Goal: Information Seeking & Learning: Find specific page/section

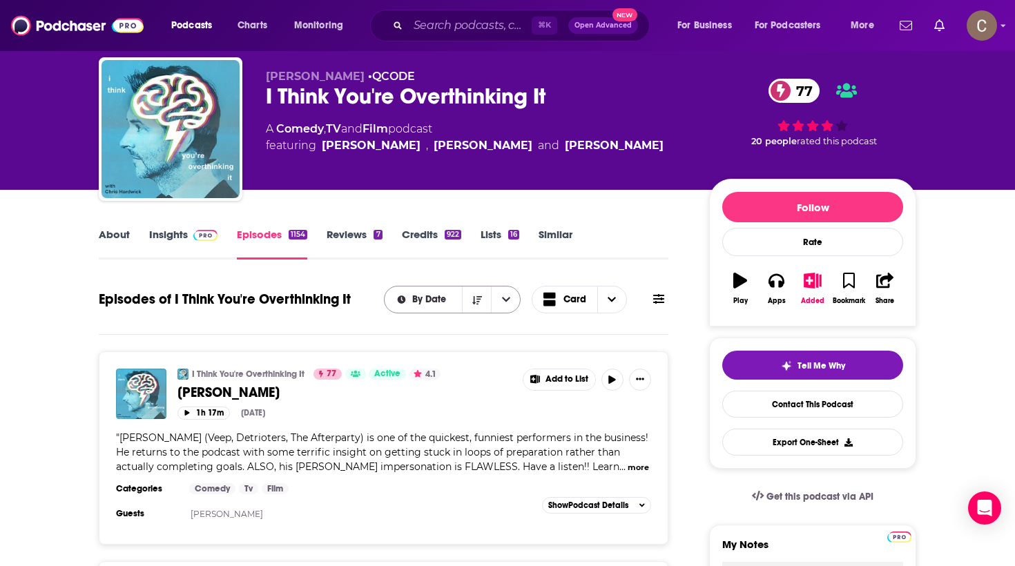
scroll to position [25, 0]
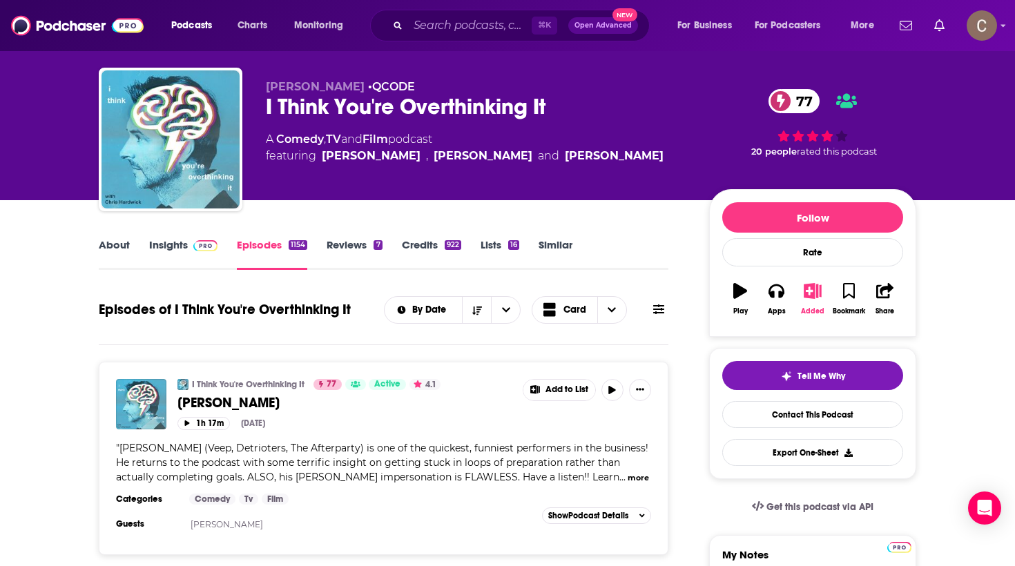
click at [815, 292] on icon "button" at bounding box center [812, 290] width 17 height 15
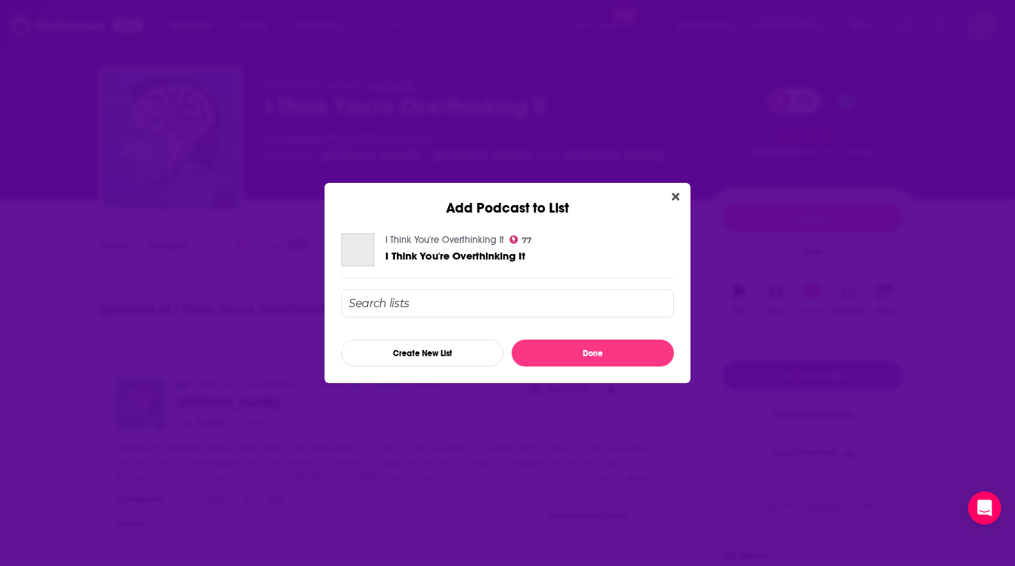
scroll to position [0, 0]
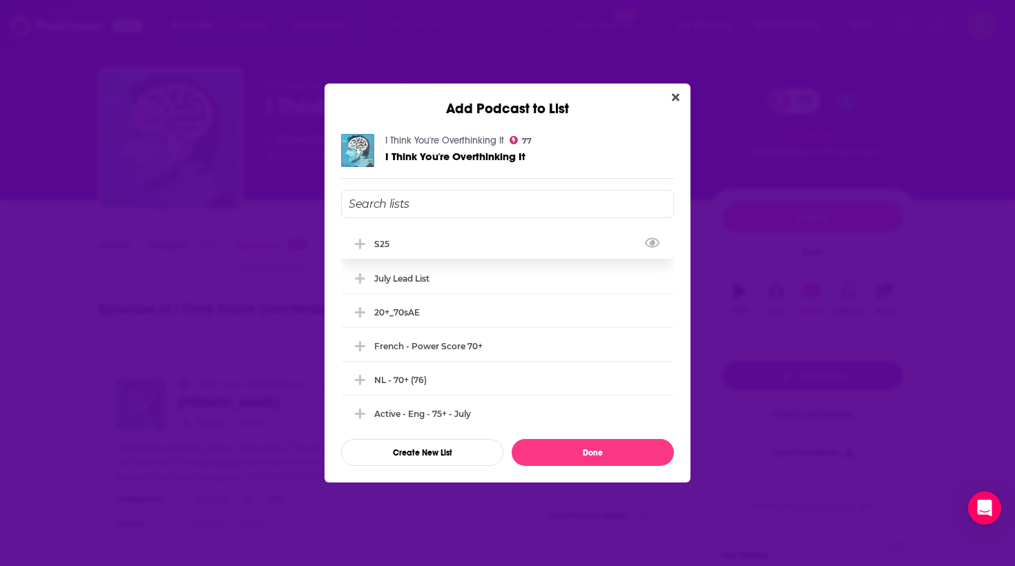
click at [488, 249] on div "s25" at bounding box center [507, 243] width 333 height 30
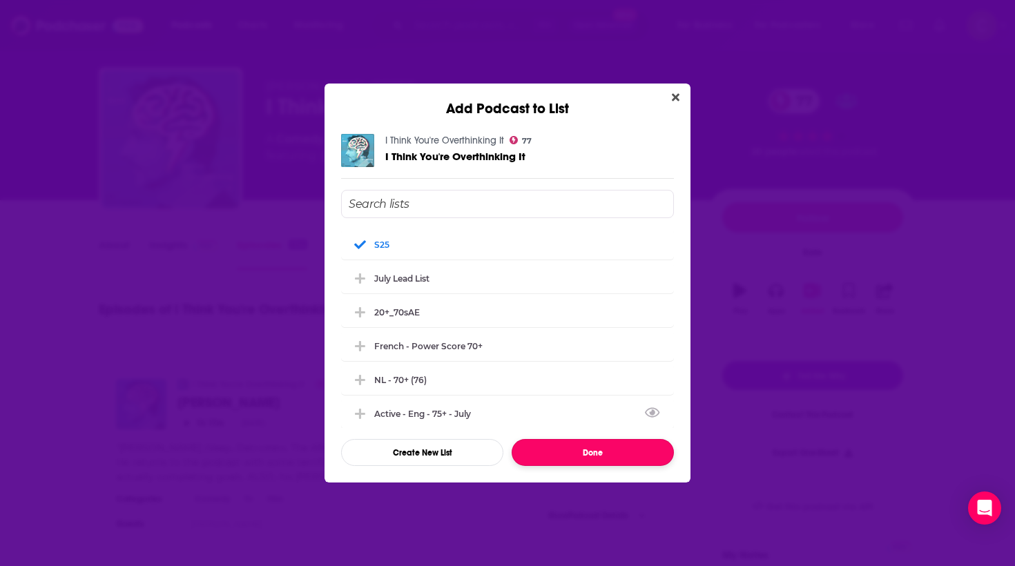
click at [587, 445] on button "Done" at bounding box center [593, 452] width 162 height 27
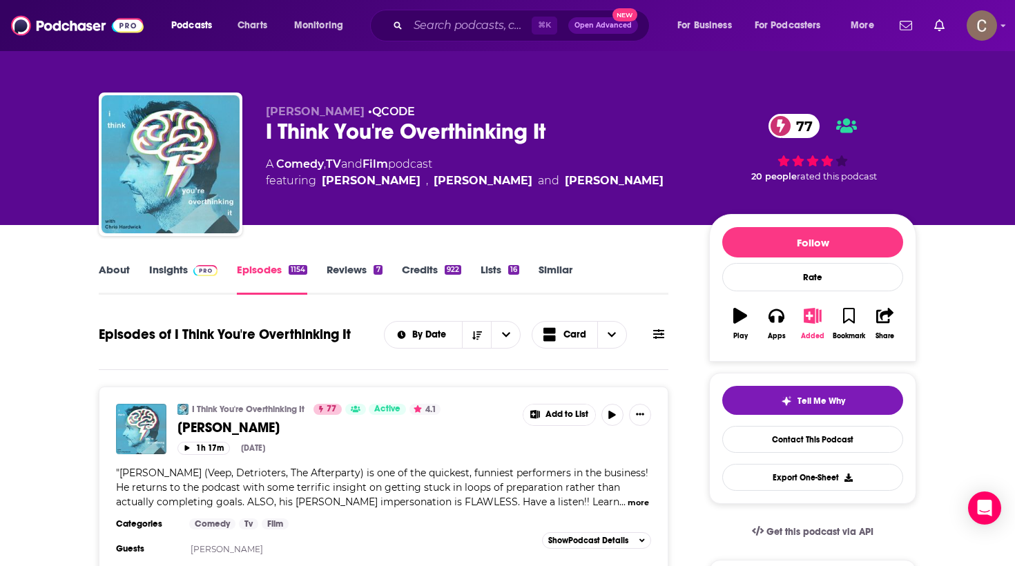
scroll to position [25, 0]
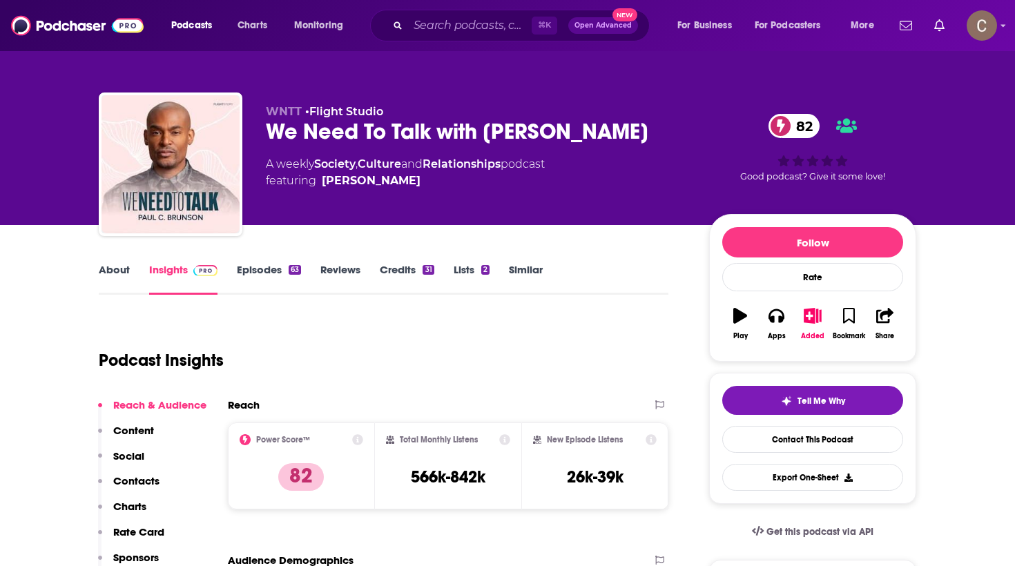
drag, startPoint x: 650, startPoint y: 132, endPoint x: 264, endPoint y: 124, distance: 386.0
click at [263, 124] on div "WNTT • Flight Studio We Need To Talk with Paul C. Brunson 82 A weekly Society ,…" at bounding box center [507, 167] width 817 height 149
copy h2 "We Need To Talk with Paul C. Brunson"
click at [436, 26] on input "Search podcasts, credits, & more..." at bounding box center [470, 25] width 124 height 22
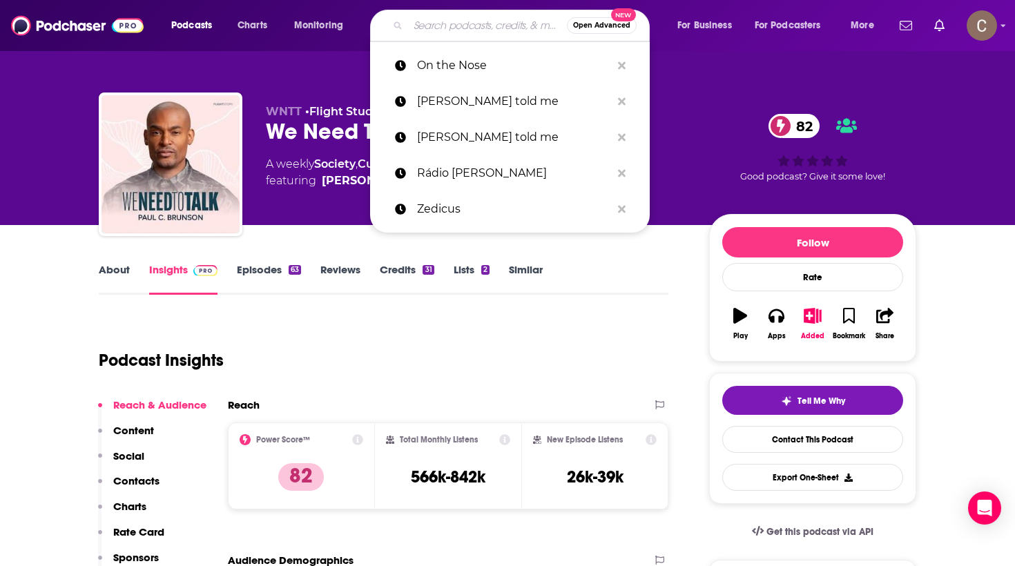
paste input "MORE THAN A MUSE"
type input "MORE THAN A MUSE"
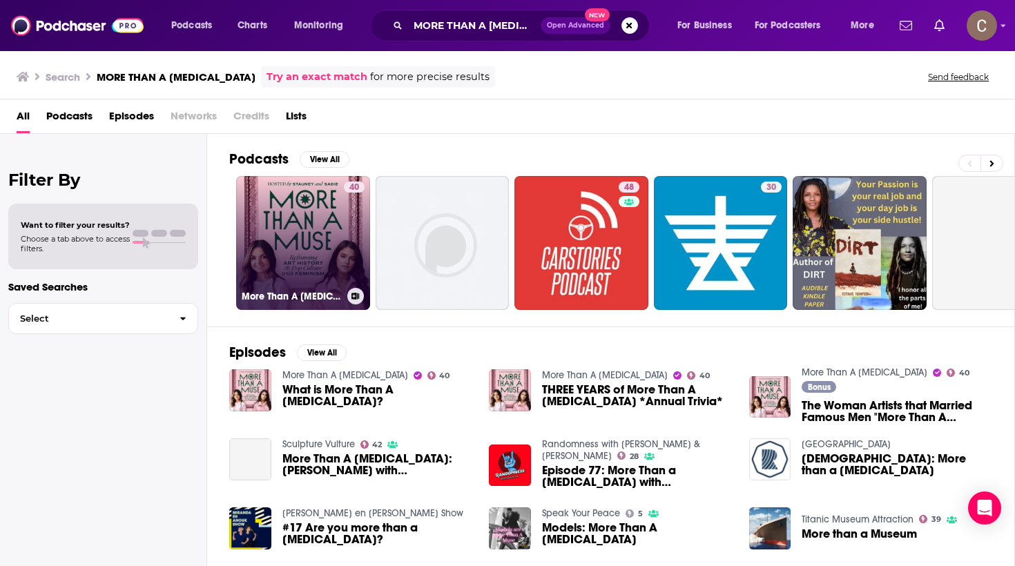
click at [281, 244] on link "40 More Than A Muse" at bounding box center [303, 243] width 134 height 134
